Goal: Task Accomplishment & Management: Manage account settings

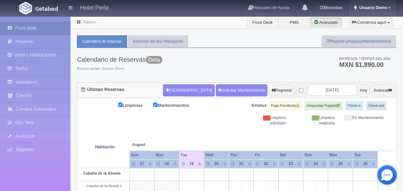
click at [373, 8] on span "Usuario Demo" at bounding box center [373, 7] width 30 height 5
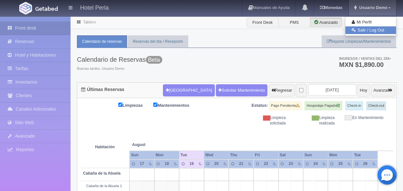
click at [366, 28] on link "Salir / Log Out" at bounding box center [371, 30] width 51 height 8
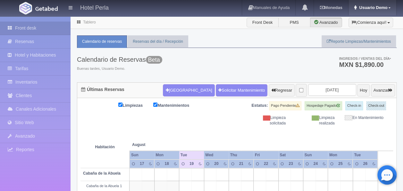
click at [381, 8] on span "Usuario Demo" at bounding box center [373, 7] width 30 height 5
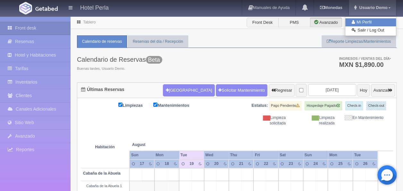
click at [371, 21] on link "Mi Perfil" at bounding box center [371, 22] width 51 height 8
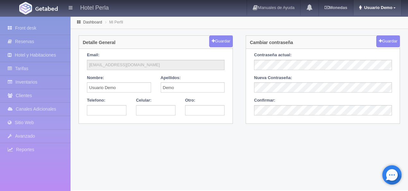
click at [387, 11] on link "Usuario Demo" at bounding box center [378, 7] width 48 height 15
click at [375, 28] on link "Salir / Log Out" at bounding box center [375, 30] width 51 height 8
